Goal: Task Accomplishment & Management: Manage account settings

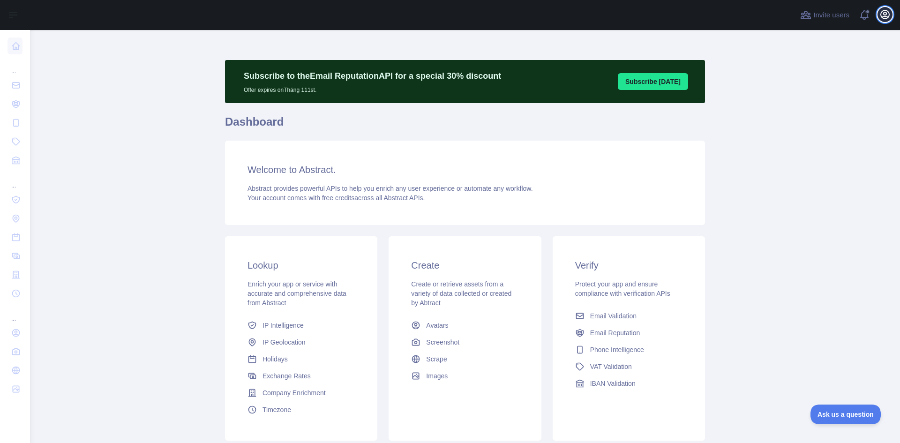
click at [885, 15] on icon "button" at bounding box center [885, 14] width 8 height 8
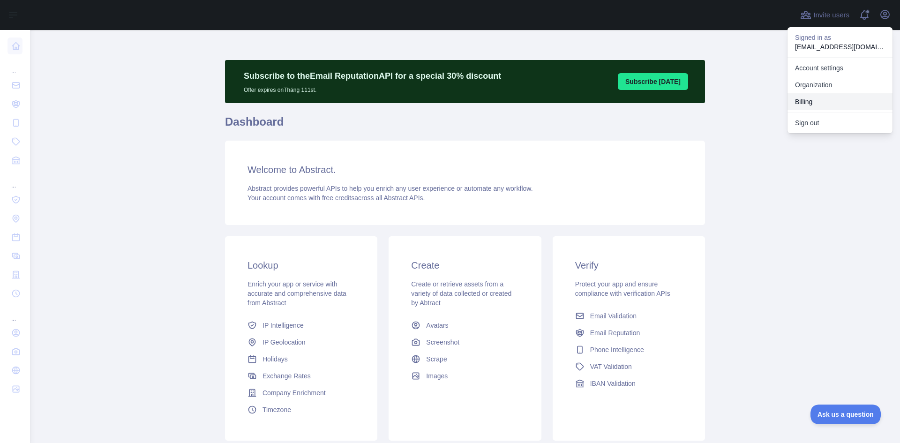
click at [801, 98] on button "Billing" at bounding box center [840, 101] width 105 height 17
click at [806, 121] on button "Sign out" at bounding box center [840, 122] width 105 height 17
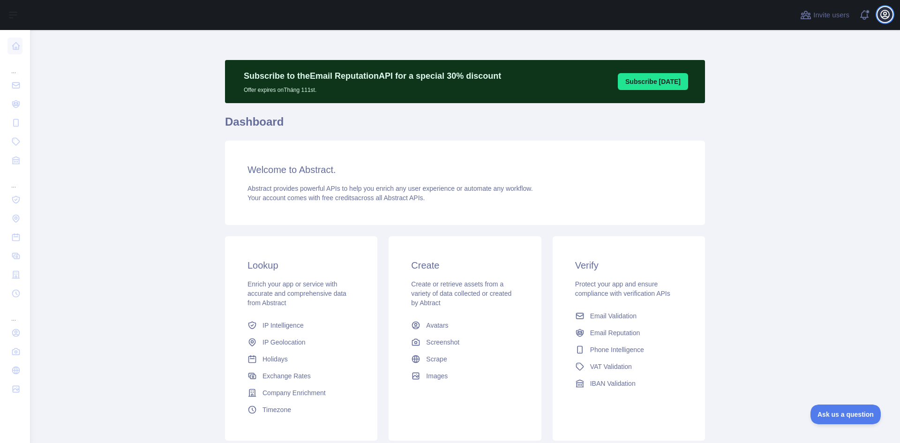
click at [882, 14] on icon "button" at bounding box center [885, 14] width 8 height 8
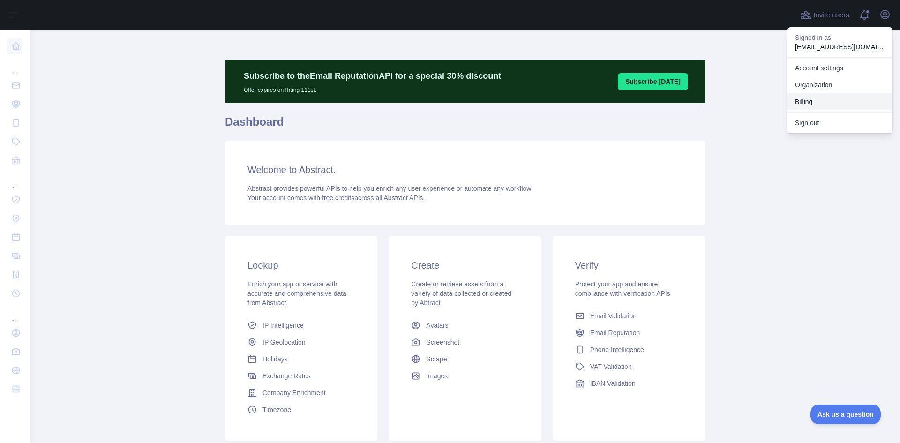
click at [808, 97] on button "Billing" at bounding box center [840, 101] width 105 height 17
